Goal: Navigation & Orientation: Go to known website

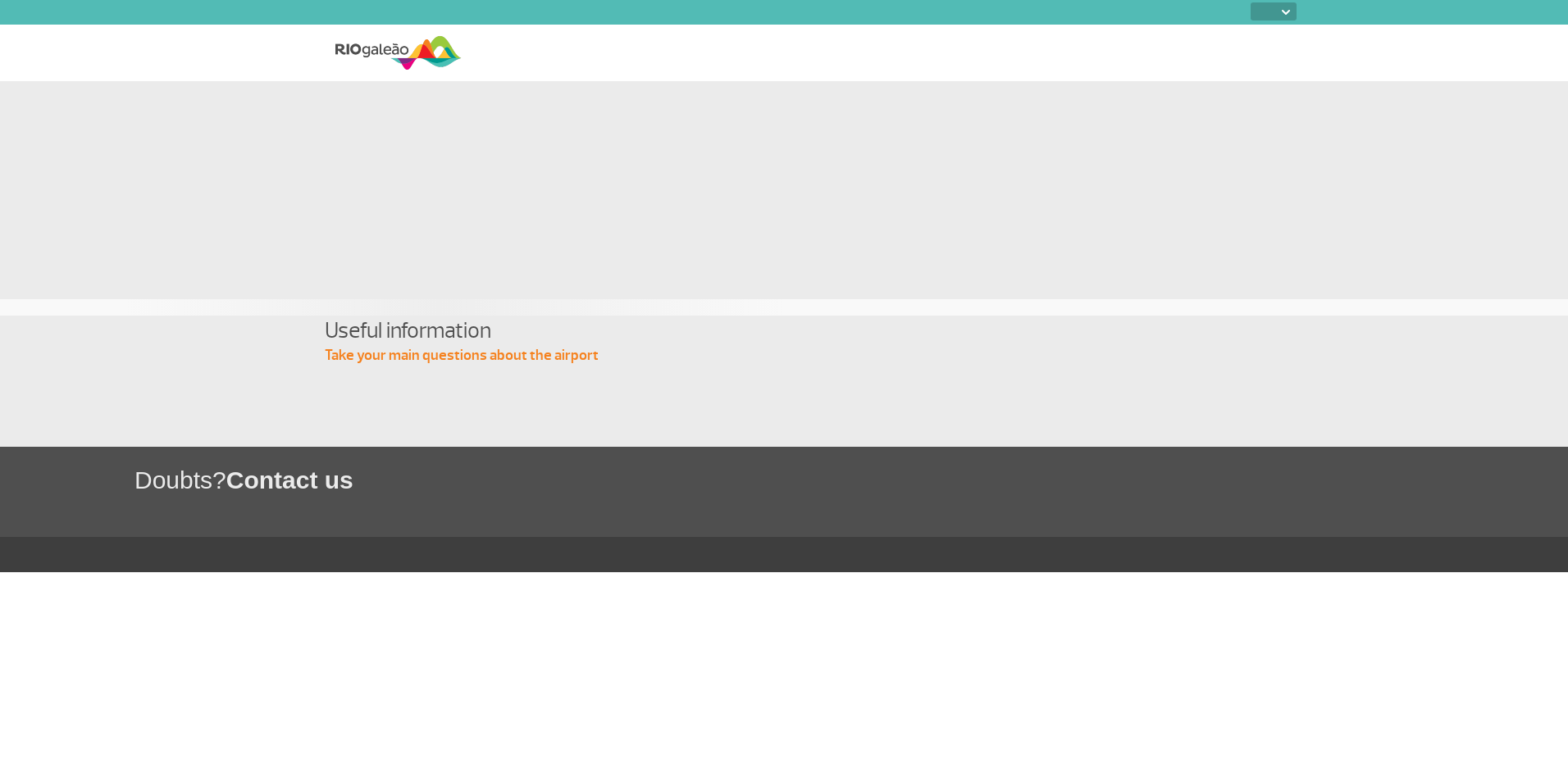
click at [418, 61] on img at bounding box center [398, 53] width 127 height 40
click at [1272, 12] on select "PT ENG ESP" at bounding box center [1273, 11] width 46 height 18
select select "pt-BR"
click at [1250, 2] on select "PT ENG ESP" at bounding box center [1273, 11] width 46 height 18
click at [408, 57] on img at bounding box center [398, 53] width 127 height 40
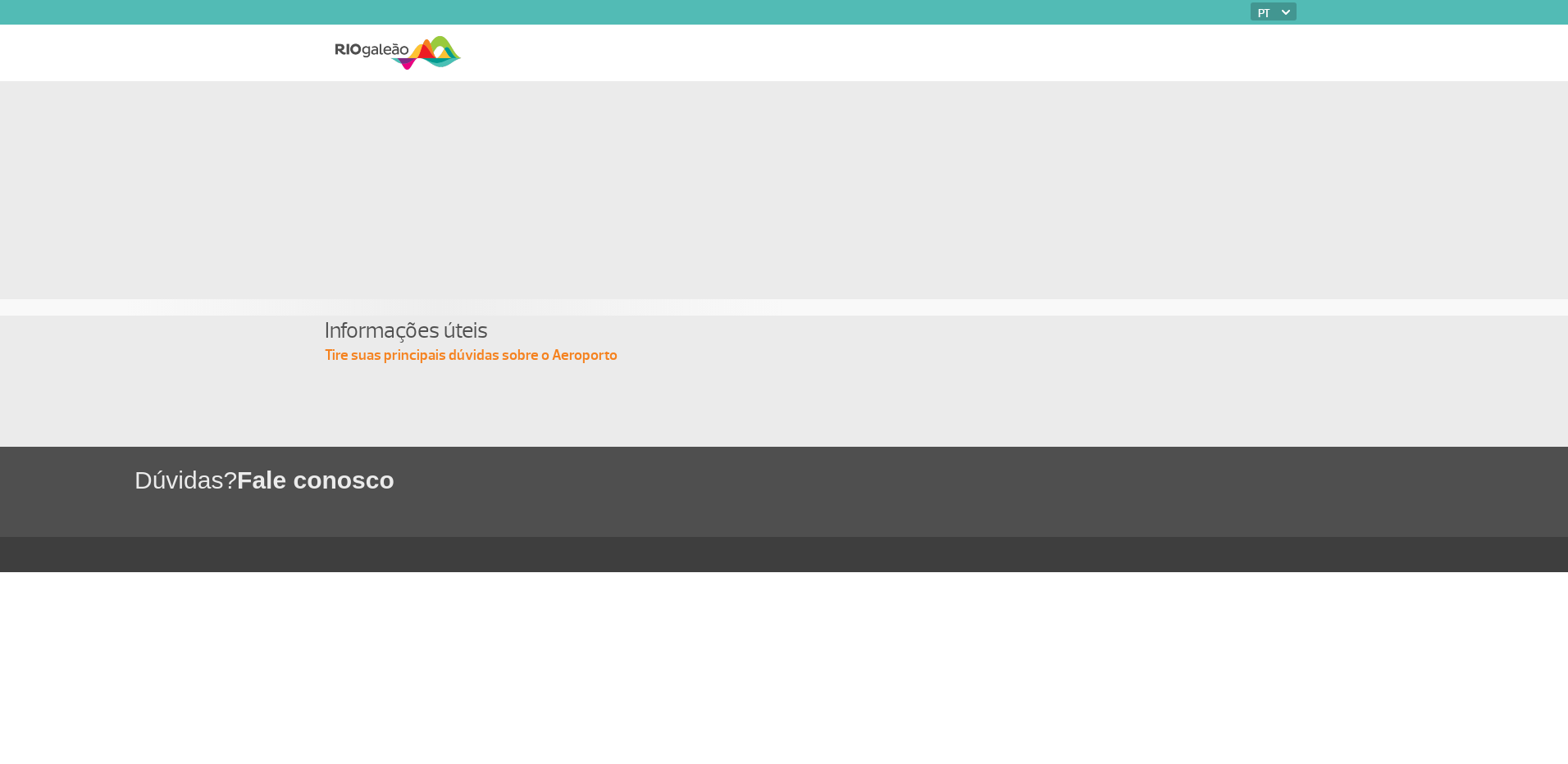
click at [399, 50] on img at bounding box center [398, 53] width 127 height 40
